Goal: Task Accomplishment & Management: Use online tool/utility

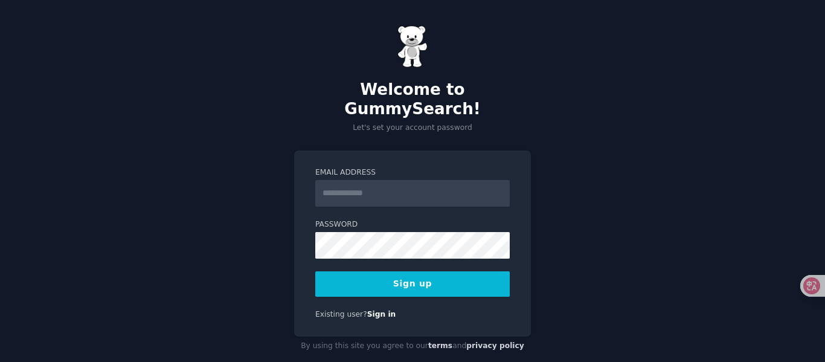
click at [361, 180] on input "Email Address" at bounding box center [412, 193] width 195 height 27
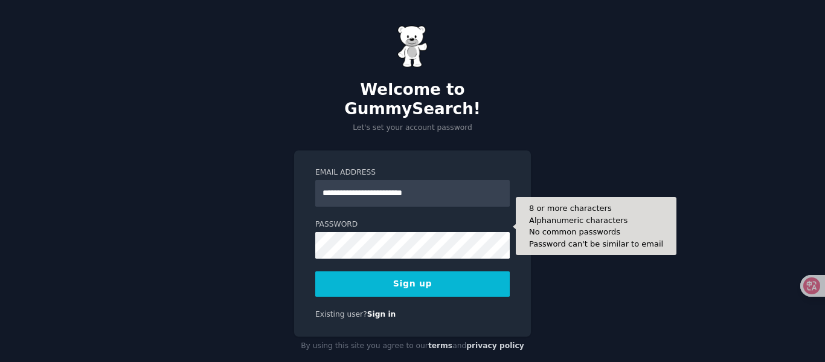
type input "**********"
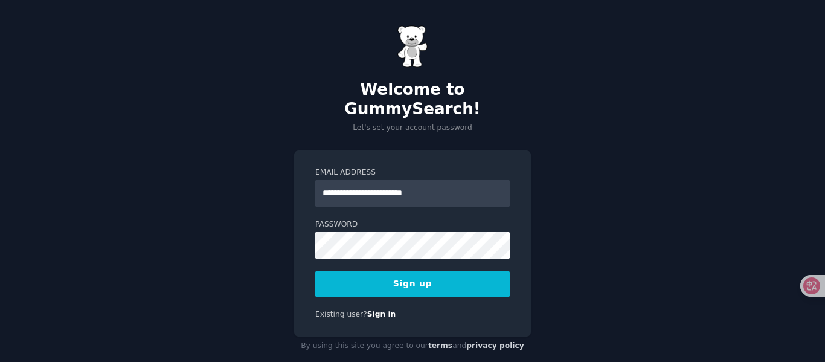
click at [376, 271] on button "Sign up" at bounding box center [412, 283] width 195 height 25
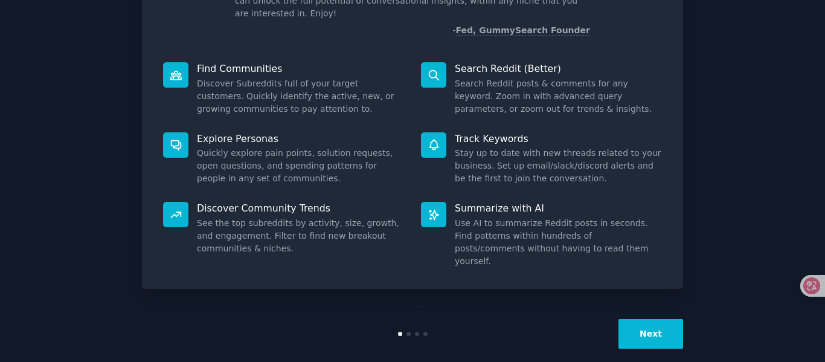
scroll to position [124, 0]
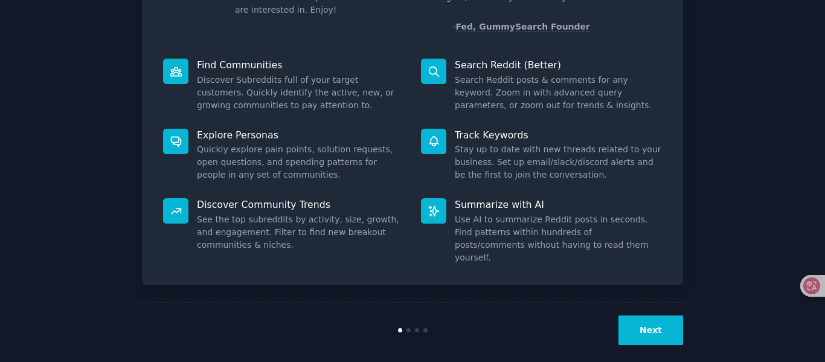
click at [652, 324] on button "Next" at bounding box center [651, 330] width 65 height 30
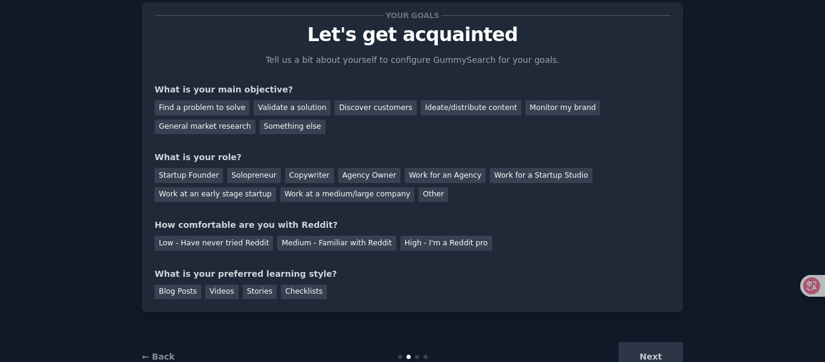
scroll to position [10, 0]
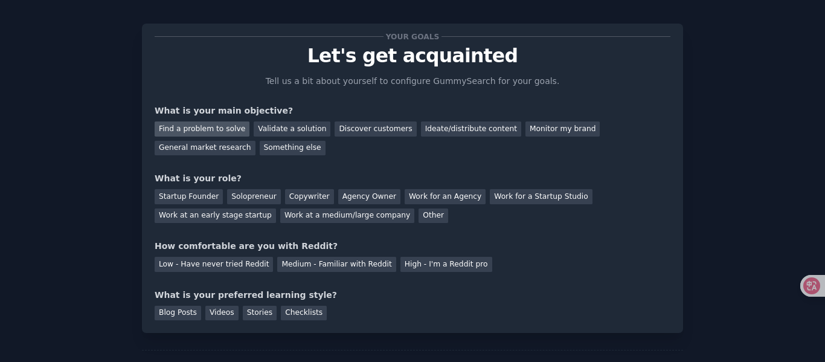
click at [225, 130] on div "Find a problem to solve" at bounding box center [202, 128] width 95 height 15
click at [375, 127] on div "Discover customers" at bounding box center [376, 128] width 82 height 15
click at [192, 131] on div "Find a problem to solve" at bounding box center [202, 128] width 95 height 15
click at [199, 198] on div "Startup Founder" at bounding box center [189, 196] width 68 height 15
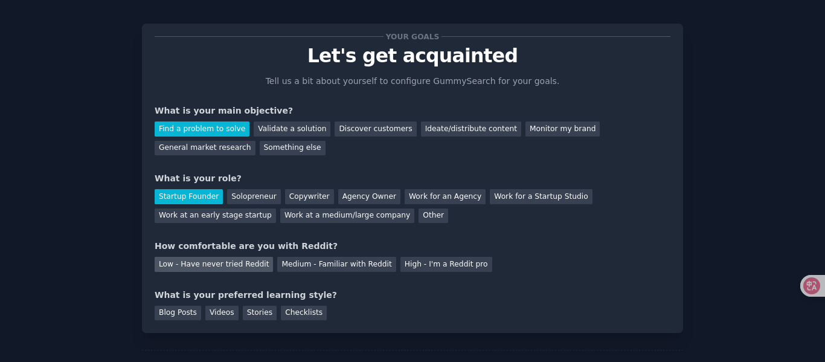
click at [229, 266] on div "Low - Have never tried Reddit" at bounding box center [214, 264] width 118 height 15
click at [250, 313] on div "Stories" at bounding box center [260, 313] width 34 height 15
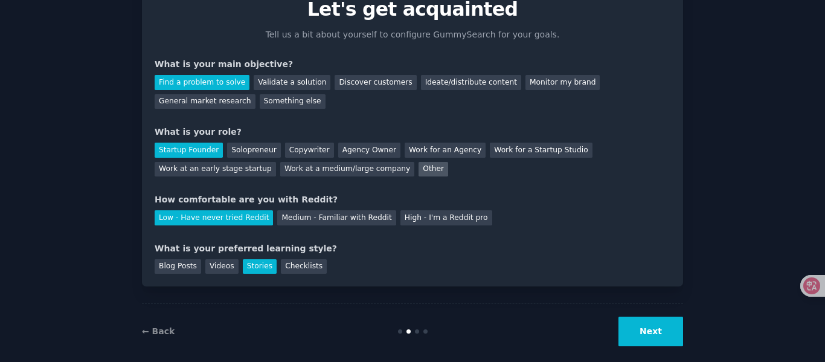
scroll to position [71, 0]
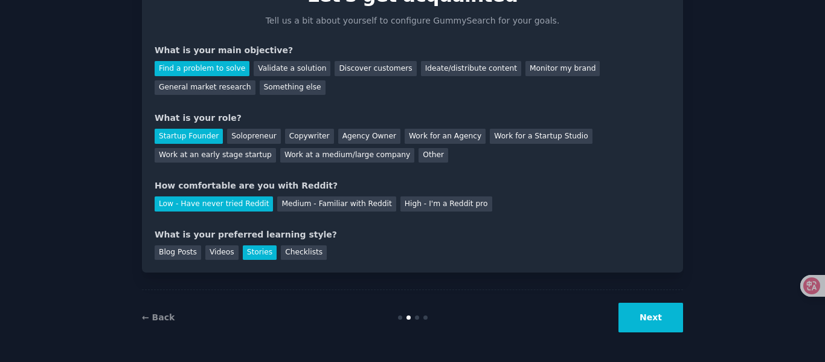
click at [644, 315] on button "Next" at bounding box center [651, 318] width 65 height 30
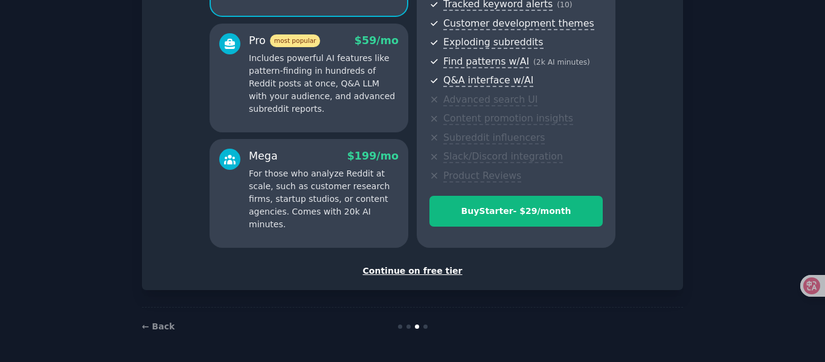
scroll to position [201, 0]
click at [432, 272] on div "Continue on free tier" at bounding box center [413, 270] width 516 height 13
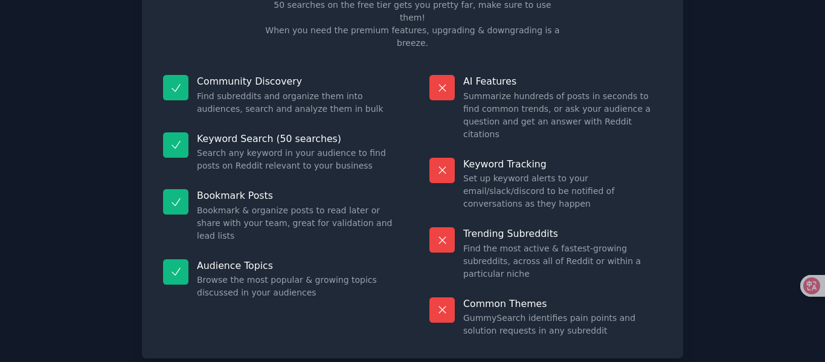
scroll to position [147, 0]
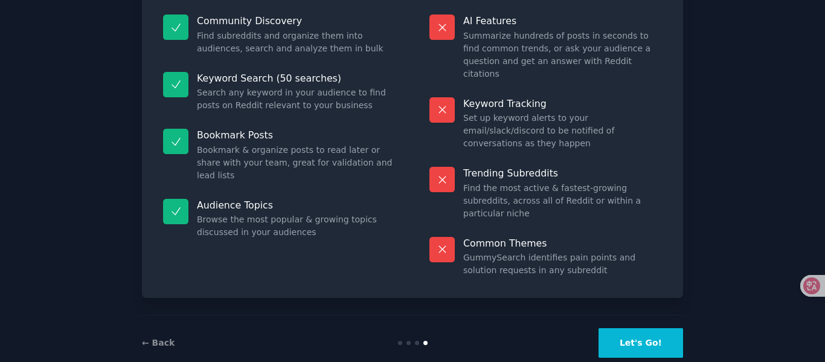
click at [621, 328] on button "Let's Go!" at bounding box center [641, 343] width 85 height 30
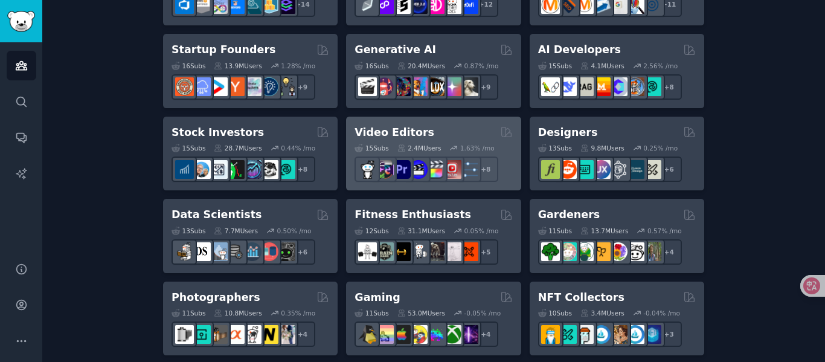
scroll to position [423, 0]
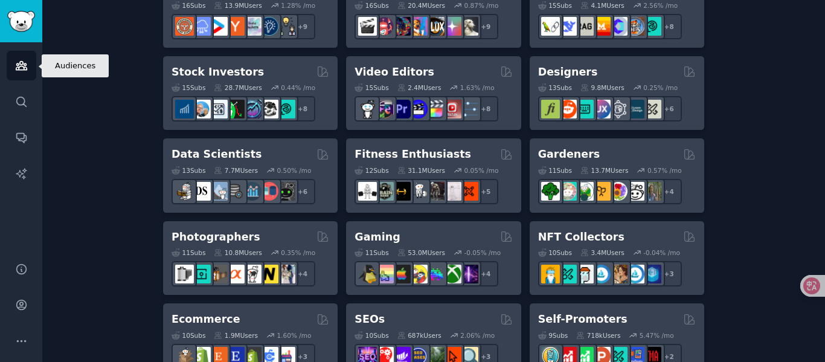
click at [19, 64] on icon "Sidebar" at bounding box center [21, 66] width 11 height 8
